Goal: Task Accomplishment & Management: Use online tool/utility

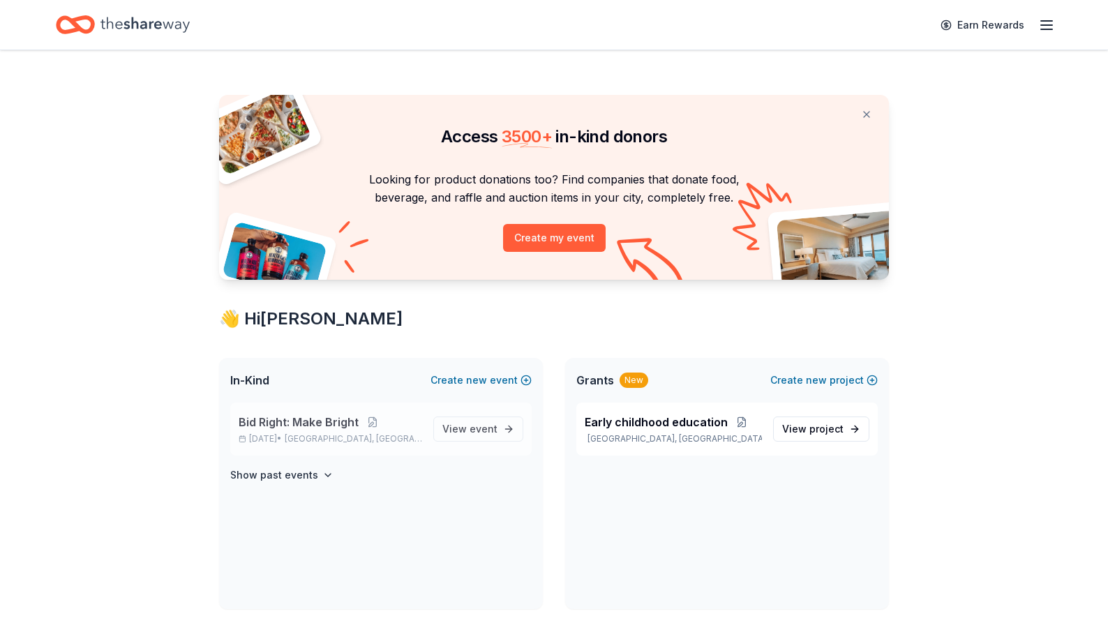
click at [322, 429] on span "Bid Right: Make Bright" at bounding box center [299, 422] width 120 height 17
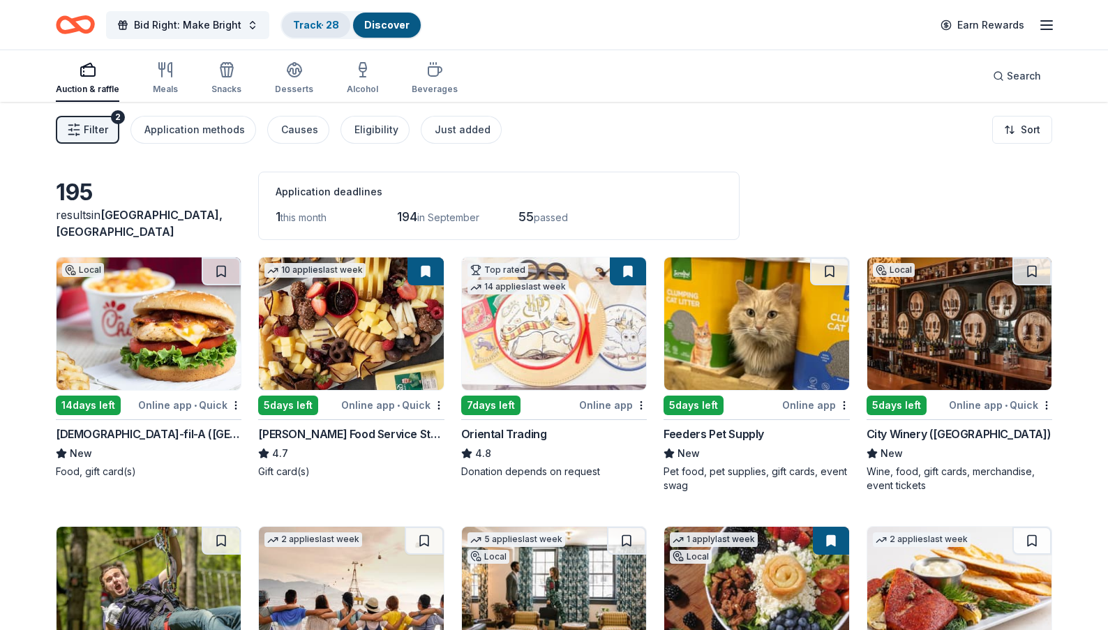
click at [324, 22] on link "Track · 28" at bounding box center [316, 25] width 46 height 12
click at [326, 25] on link "Track · 28" at bounding box center [316, 25] width 46 height 12
click at [238, 27] on button "Bid Right: Make Bright" at bounding box center [187, 25] width 163 height 28
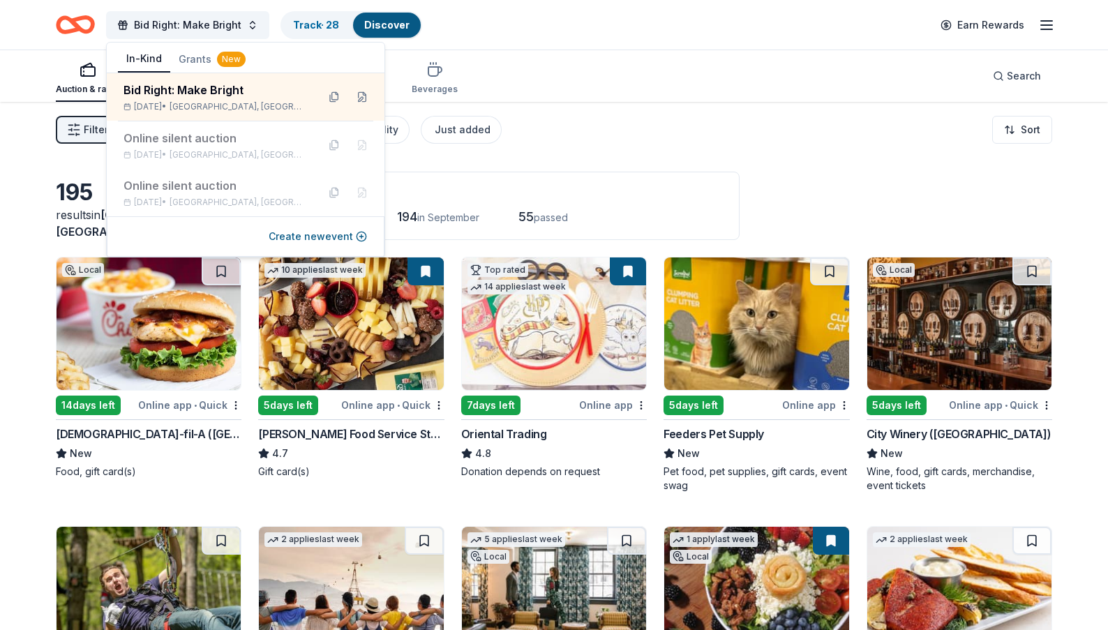
click at [522, 33] on div "Bid Right: Make Bright Track · 28 Discover Earn Rewards" at bounding box center [554, 24] width 996 height 33
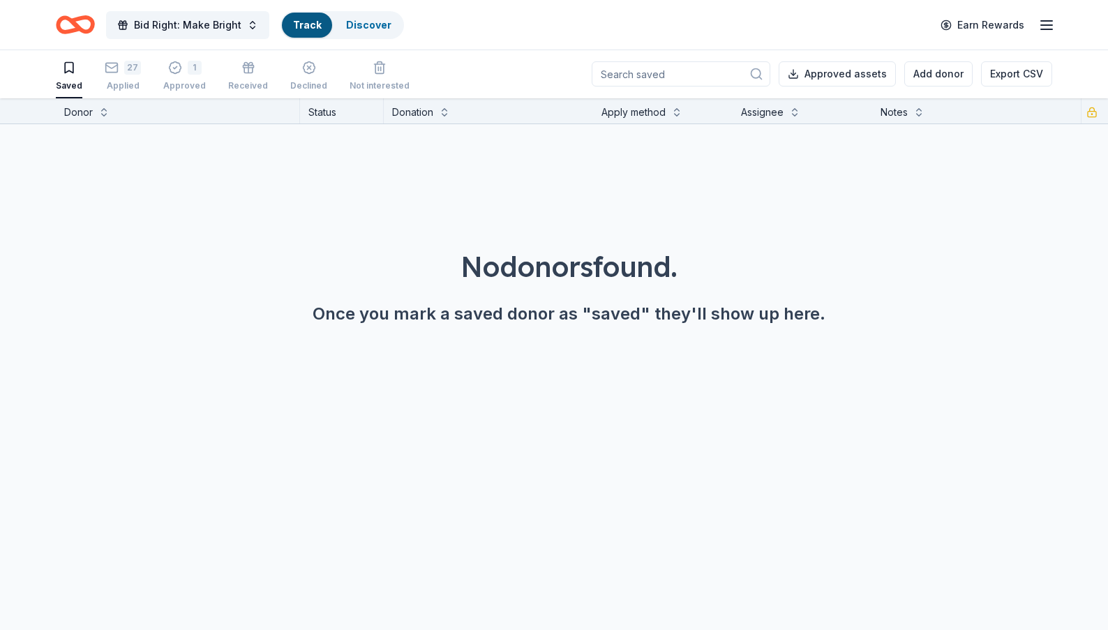
scroll to position [1, 0]
click at [97, 67] on div "Saved 27 Applied 1 Approved Received Declined Not interested" at bounding box center [233, 76] width 354 height 43
click at [117, 63] on div "27" at bounding box center [123, 68] width 36 height 14
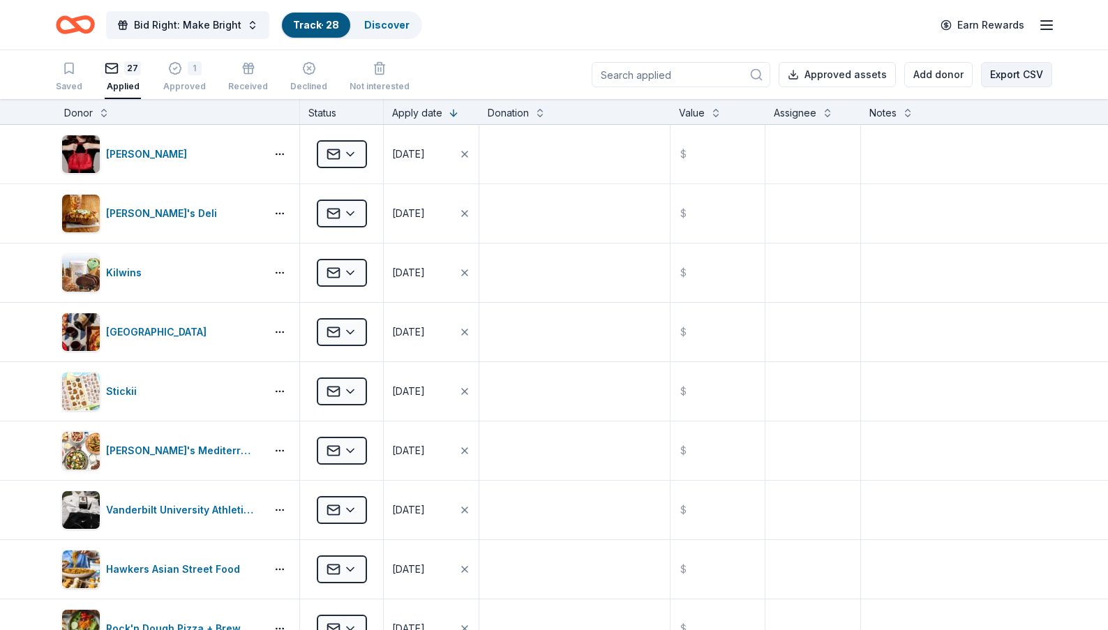
click at [1018, 77] on button "Export CSV" at bounding box center [1016, 74] width 71 height 25
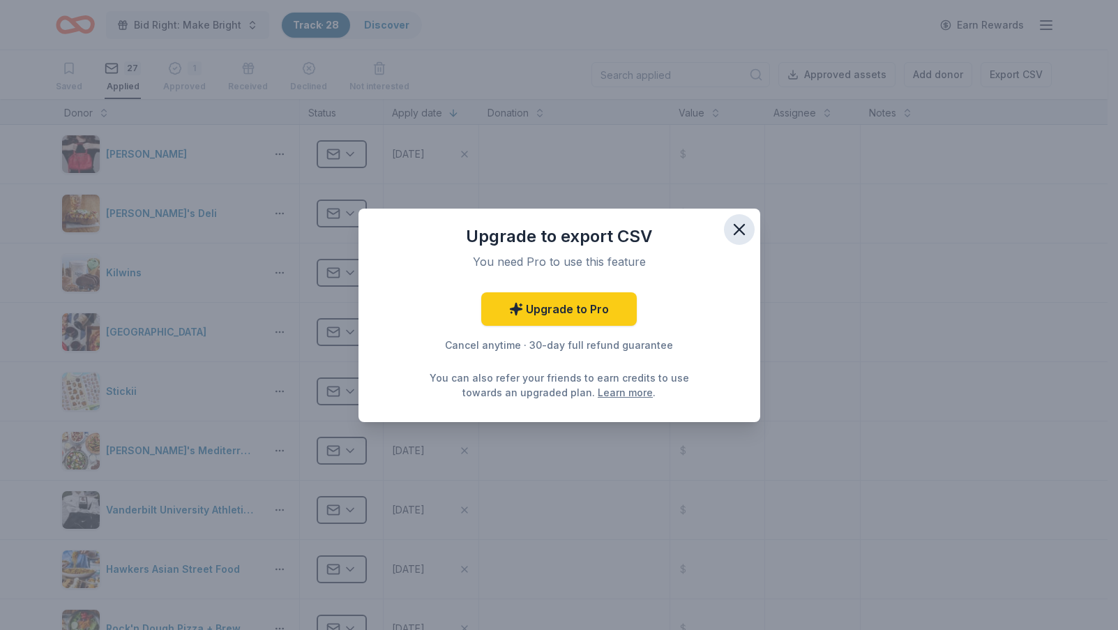
click at [732, 225] on icon "button" at bounding box center [740, 230] width 20 height 20
